Goal: Information Seeking & Learning: Check status

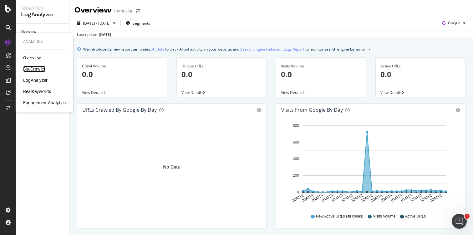
click at [39, 70] on div "SiteCrawler" at bounding box center [34, 69] width 22 height 6
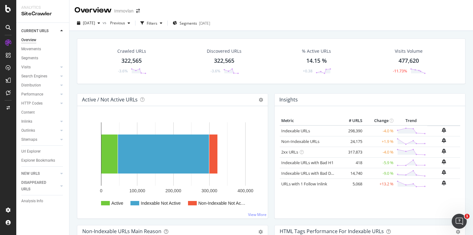
click at [70, 78] on div "Crawled URLs 322,565 -3.6% Discovered URLs 322,565 -3.6% % Active URLs 14.15 % …" at bounding box center [270, 148] width 403 height 235
click at [136, 11] on icon "arrow-right-arrow-left" at bounding box center [138, 11] width 4 height 4
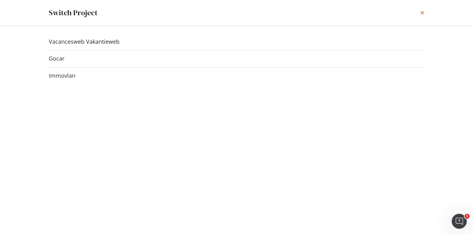
click at [423, 14] on icon "times" at bounding box center [422, 12] width 4 height 5
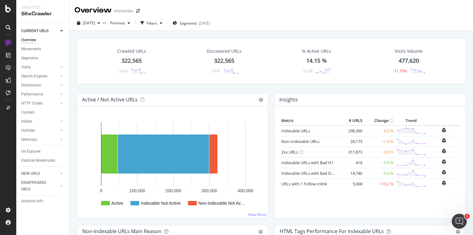
click at [74, 69] on div "Crawled URLs 322,565 -3.6% Discovered URLs 322,565 -3.6% % Active URLs 14.15 % …" at bounding box center [271, 65] width 395 height 55
